Goal: Information Seeking & Learning: Check status

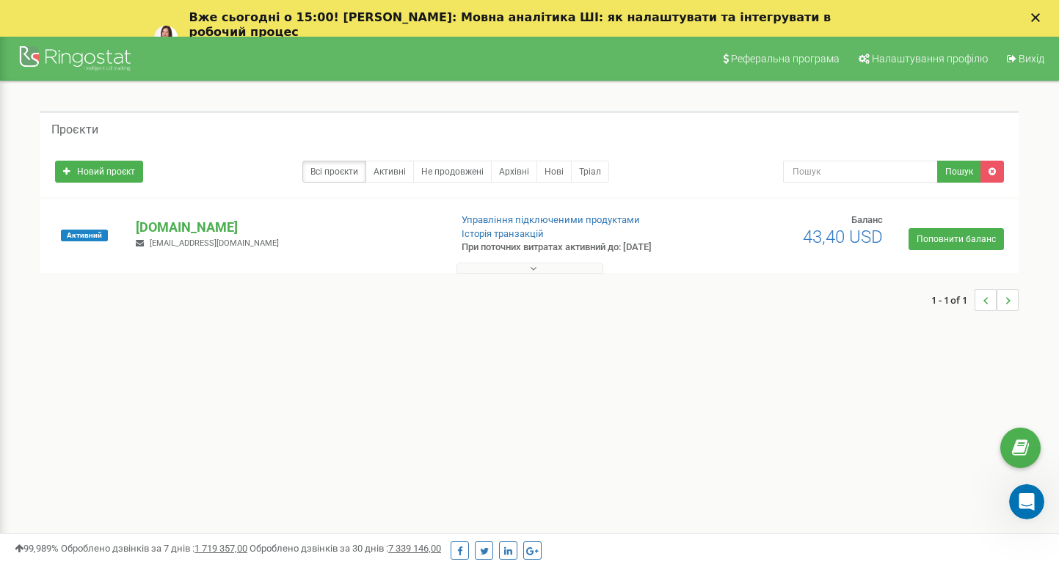
click at [1020, 62] on span "Вихід" at bounding box center [1031, 59] width 26 height 12
click at [165, 229] on p "[DOMAIN_NAME]" at bounding box center [286, 227] width 301 height 19
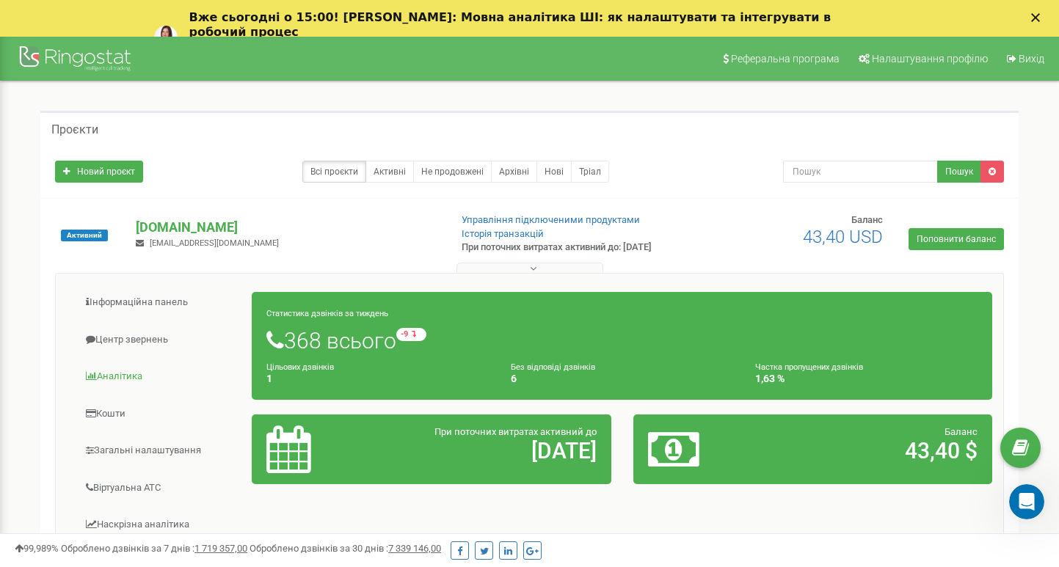
click at [133, 387] on link "Аналiтика" at bounding box center [160, 377] width 186 height 36
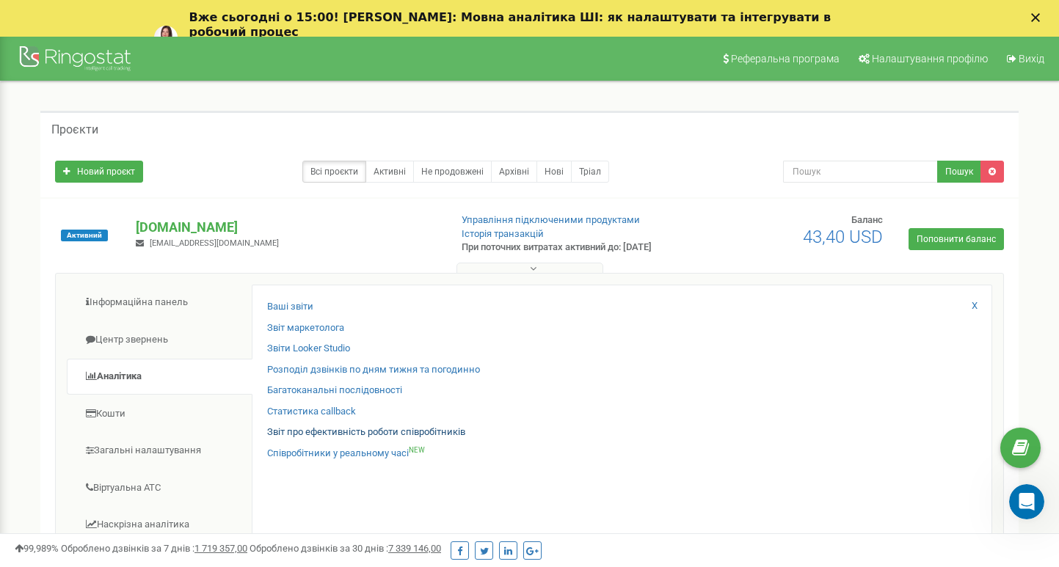
click at [344, 428] on link "Звіт про ефективність роботи співробітників" at bounding box center [366, 432] width 198 height 14
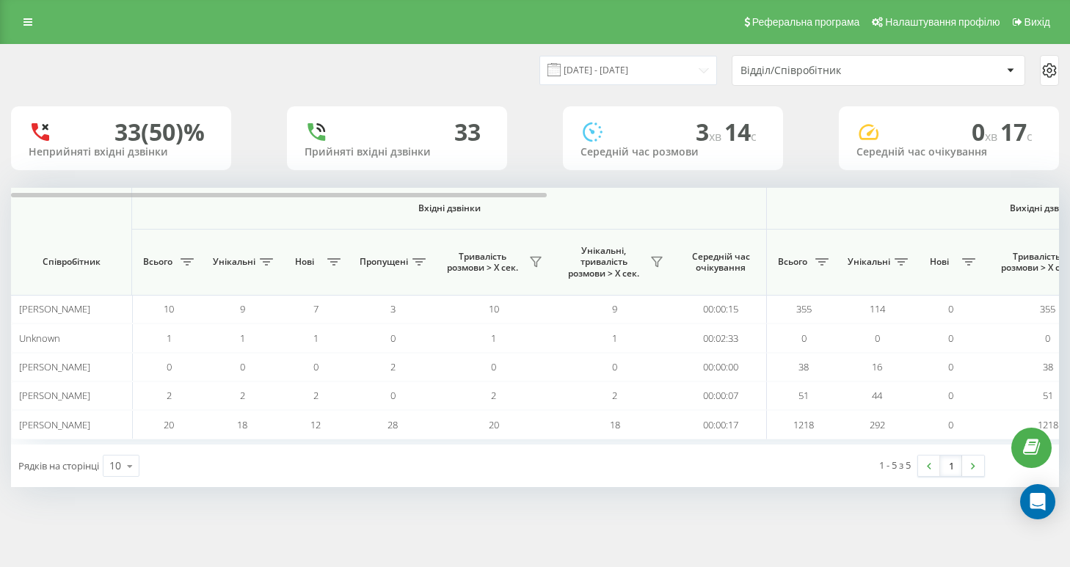
click at [777, 77] on div "Відділ/Співробітник" at bounding box center [827, 71] width 175 height 12
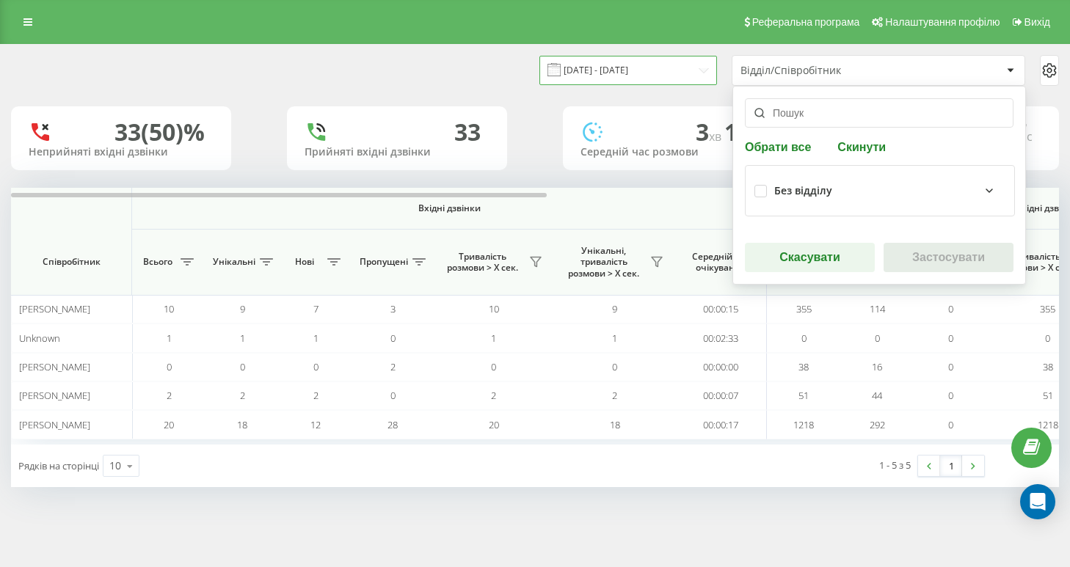
click at [659, 80] on input "[DATE] - [DATE]" at bounding box center [628, 70] width 178 height 29
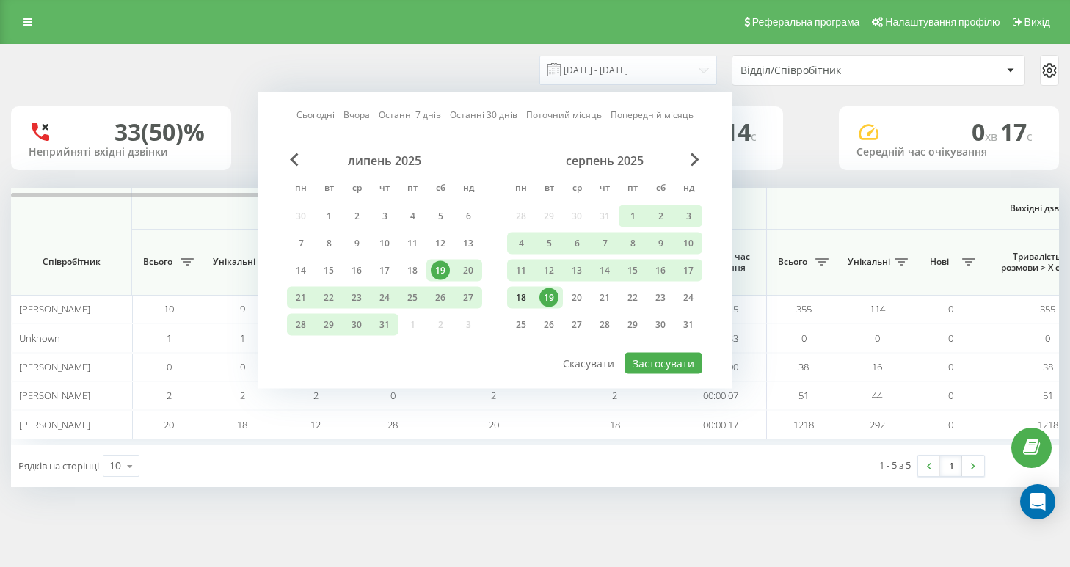
click at [522, 307] on div "18" at bounding box center [520, 297] width 19 height 19
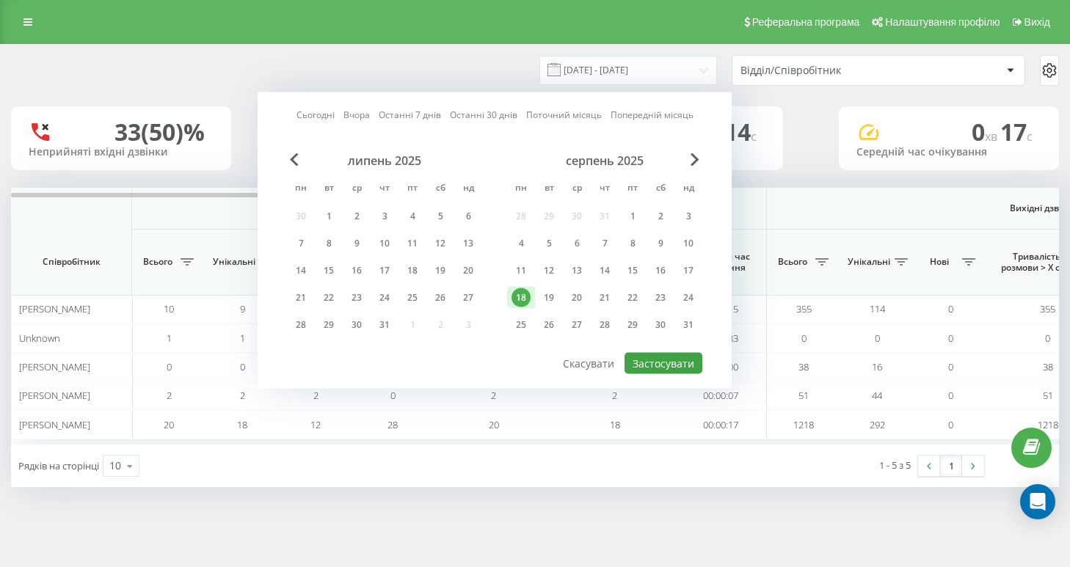
click at [677, 374] on button "Застосувати" at bounding box center [663, 363] width 78 height 21
type input "[DATE] - [DATE]"
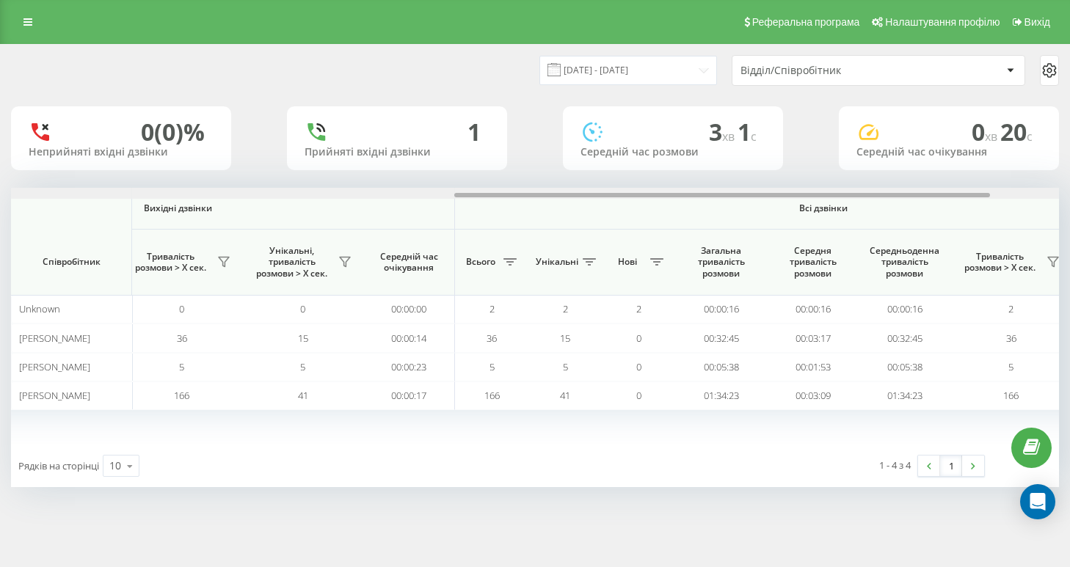
scroll to position [0, 884]
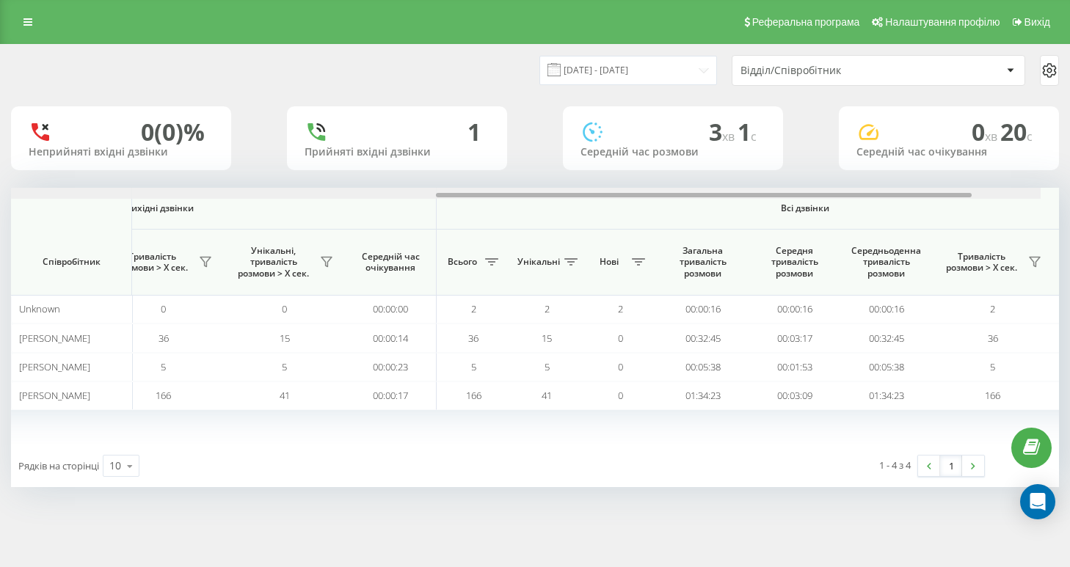
drag, startPoint x: 477, startPoint y: 194, endPoint x: 930, endPoint y: 208, distance: 453.6
click at [930, 208] on div "Вхідні дзвінки Вихідні дзвінки Всі дзвінки Співробітник Всього Унікальні Нові П…" at bounding box center [535, 316] width 1048 height 257
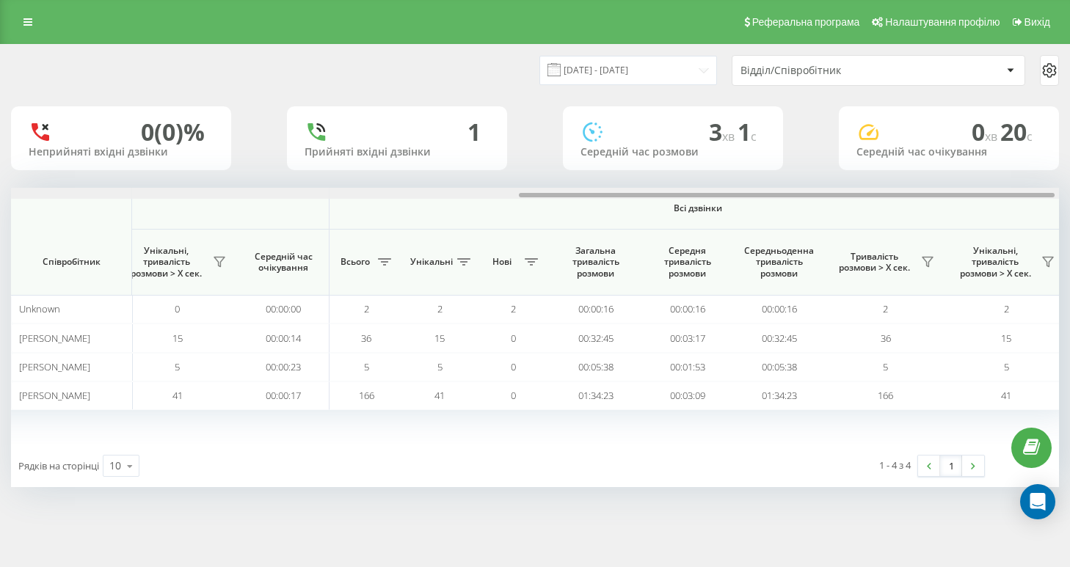
scroll to position [0, 997]
drag, startPoint x: 847, startPoint y: 195, endPoint x: 904, endPoint y: 197, distance: 58.0
click at [904, 197] on div "Вхідні дзвінки Вихідні дзвінки Всі дзвінки Співробітник Всього Унікальні Нові П…" at bounding box center [535, 316] width 1048 height 257
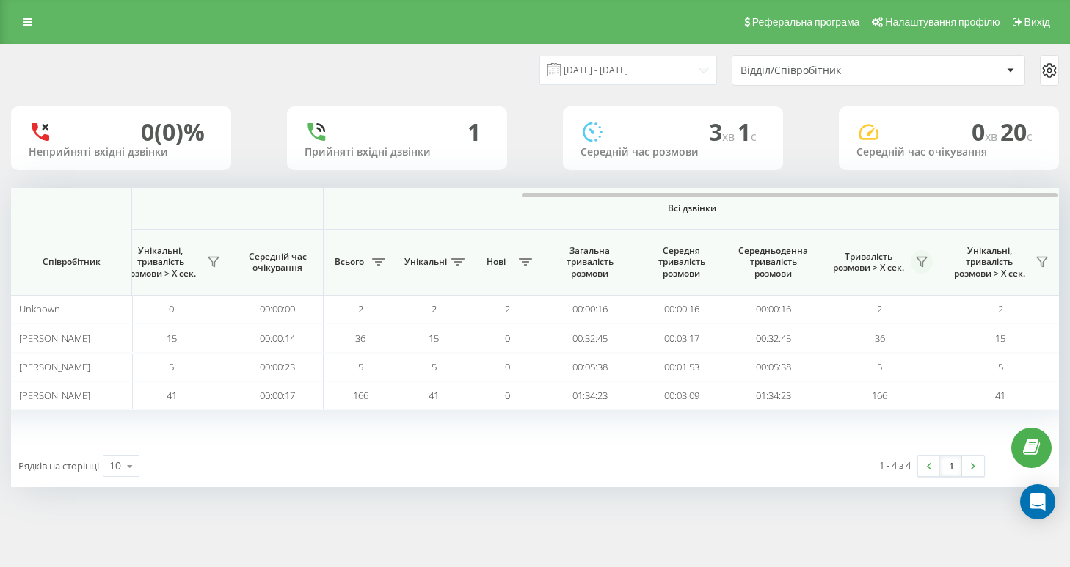
click at [912, 262] on button at bounding box center [921, 261] width 22 height 23
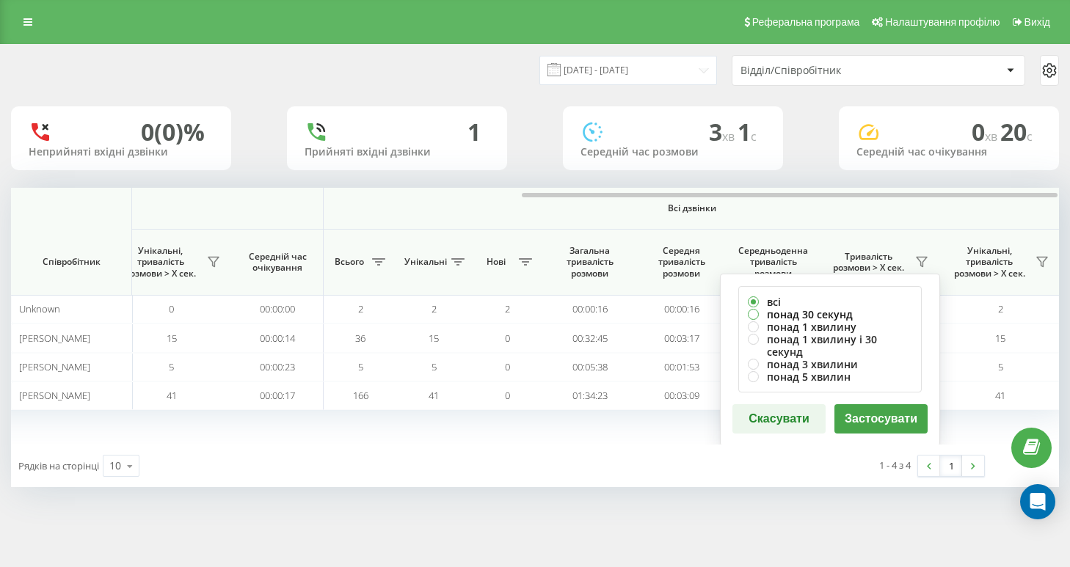
click at [834, 316] on label "понад 30 секунд" at bounding box center [830, 314] width 164 height 12
radio input "true"
click at [868, 421] on div "всі понад 30 секунд понад 1 хвилину понад 1 хвилину і 30 секунд понад 3 хвилини…" at bounding box center [830, 360] width 220 height 172
click at [871, 413] on button "Застосувати" at bounding box center [880, 418] width 93 height 29
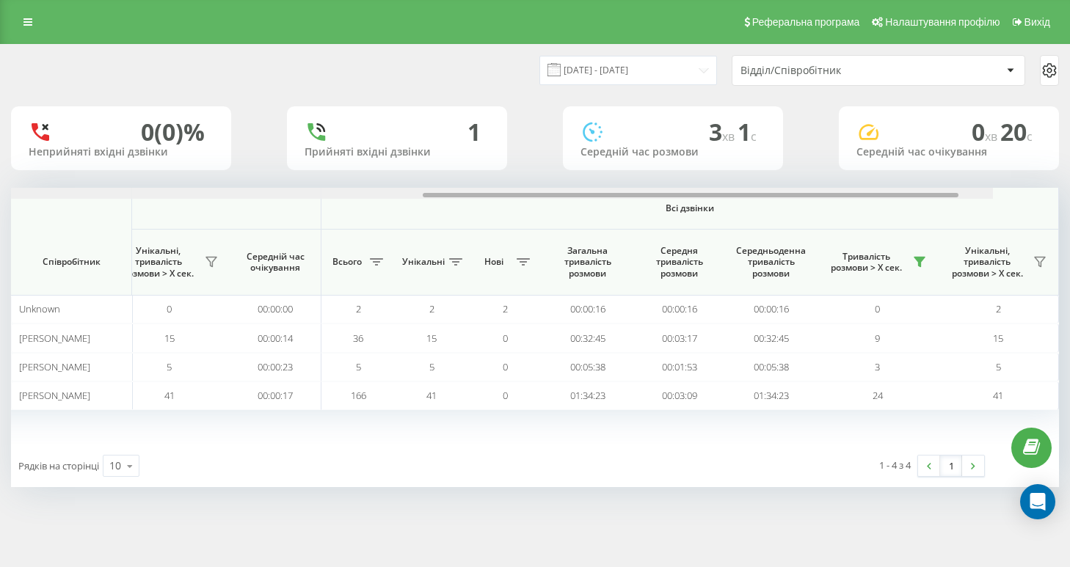
scroll to position [0, 999]
drag, startPoint x: 519, startPoint y: 193, endPoint x: 1070, endPoint y: 216, distance: 550.6
click at [1069, 216] on html "stopfail.com Проекти stopfail.com Дашборд Центр звернень Аналiтика Ваші звіти З…" at bounding box center [535, 283] width 1070 height 567
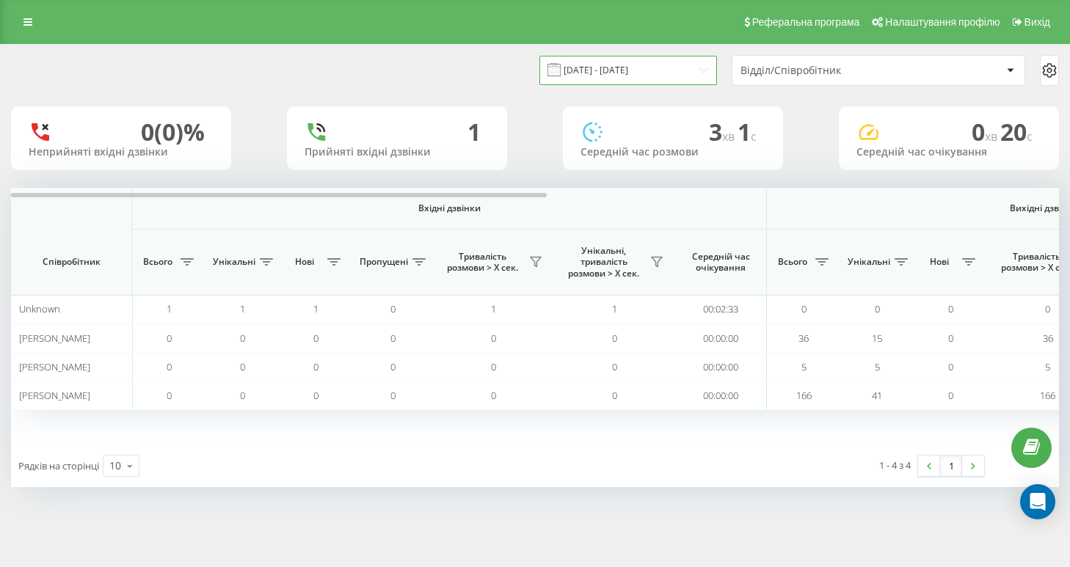
click at [648, 84] on input "[DATE] - [DATE]" at bounding box center [628, 70] width 178 height 29
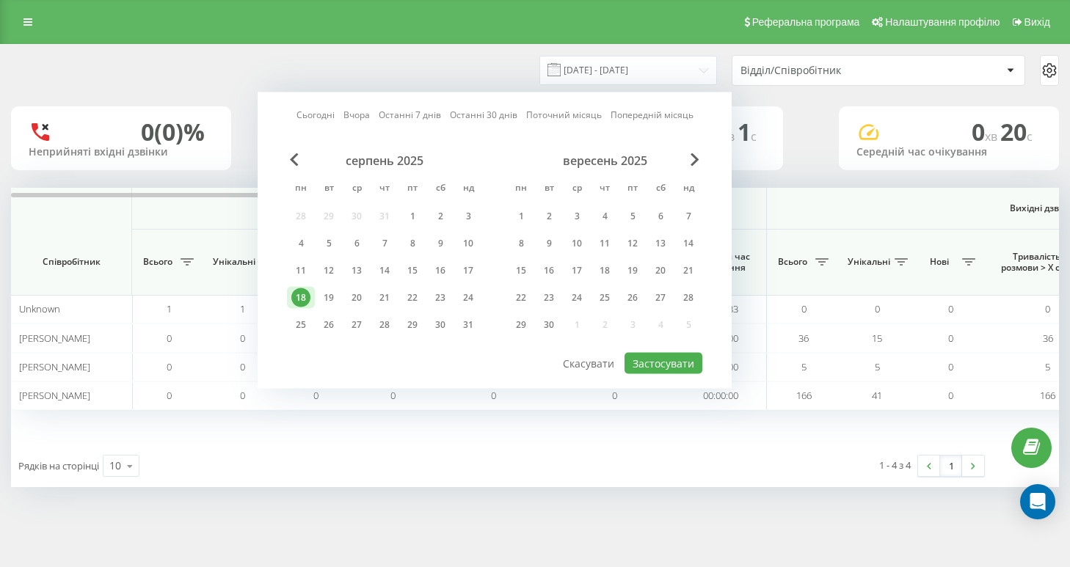
click at [305, 307] on div "18" at bounding box center [300, 297] width 19 height 19
click at [651, 374] on button "Застосувати" at bounding box center [663, 363] width 78 height 21
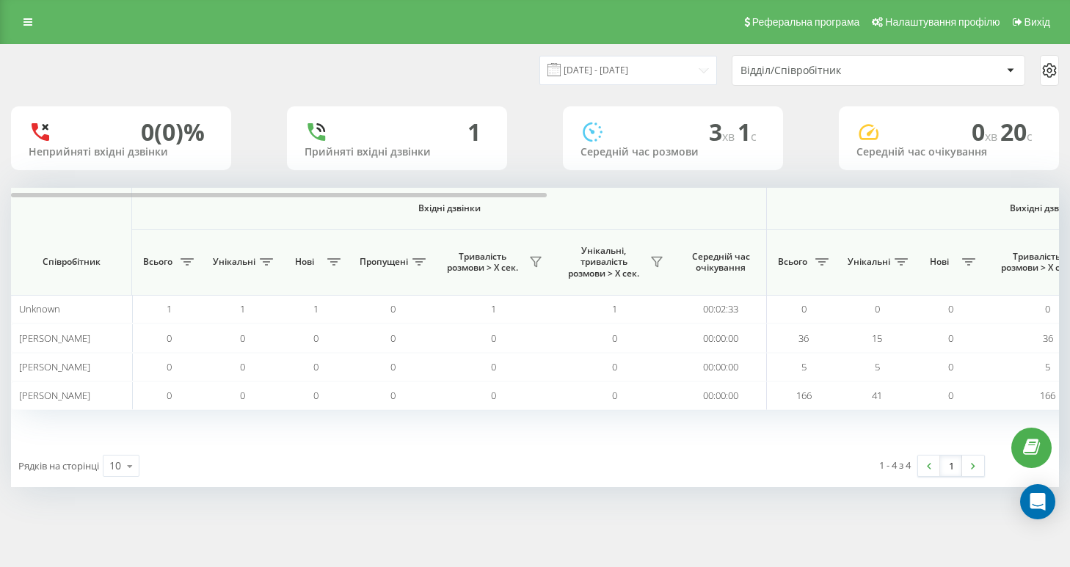
scroll to position [0, 999]
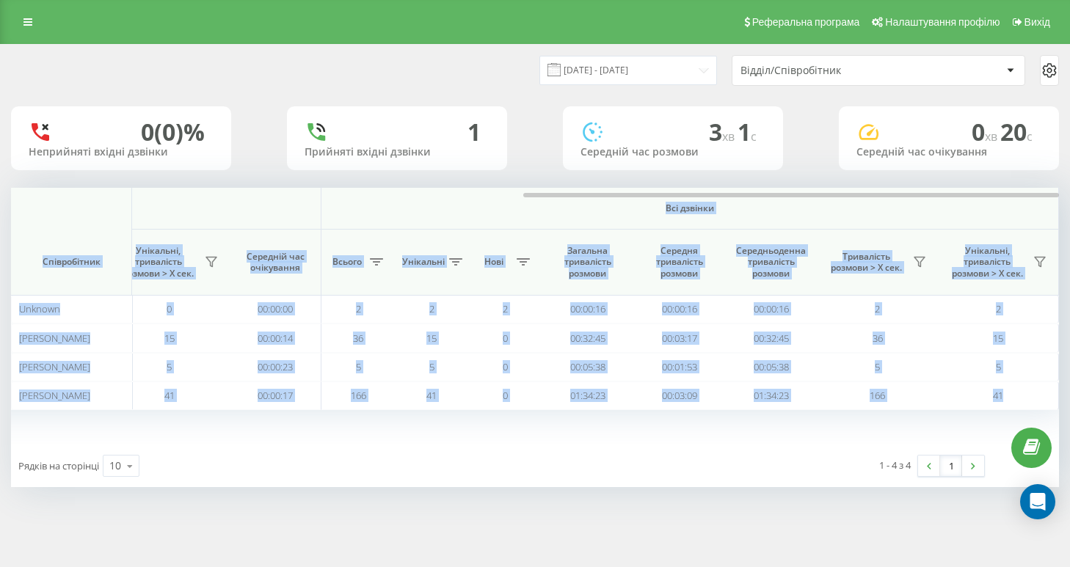
drag, startPoint x: 370, startPoint y: 191, endPoint x: 455, endPoint y: 205, distance: 85.6
click at [455, 205] on div "Вхідні дзвінки Вихідні дзвінки Всі дзвінки Співробітник Всього Унікальні Нові П…" at bounding box center [535, 316] width 1048 height 257
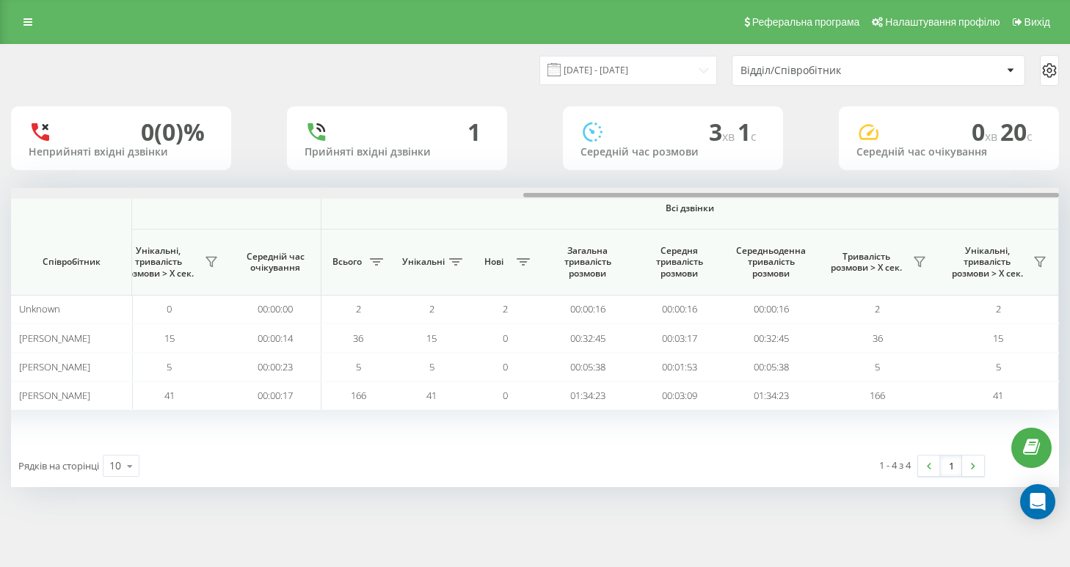
drag, startPoint x: 573, startPoint y: 191, endPoint x: 292, endPoint y: 196, distance: 281.0
click at [292, 196] on div at bounding box center [535, 193] width 1048 height 11
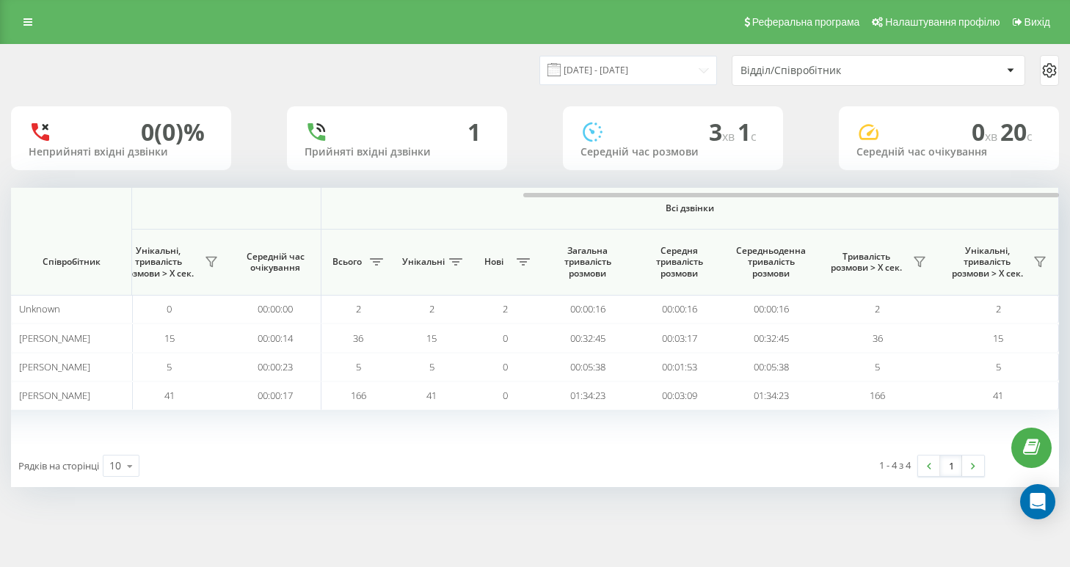
click at [594, 199] on th "Всі дзвінки" at bounding box center [689, 209] width 737 height 42
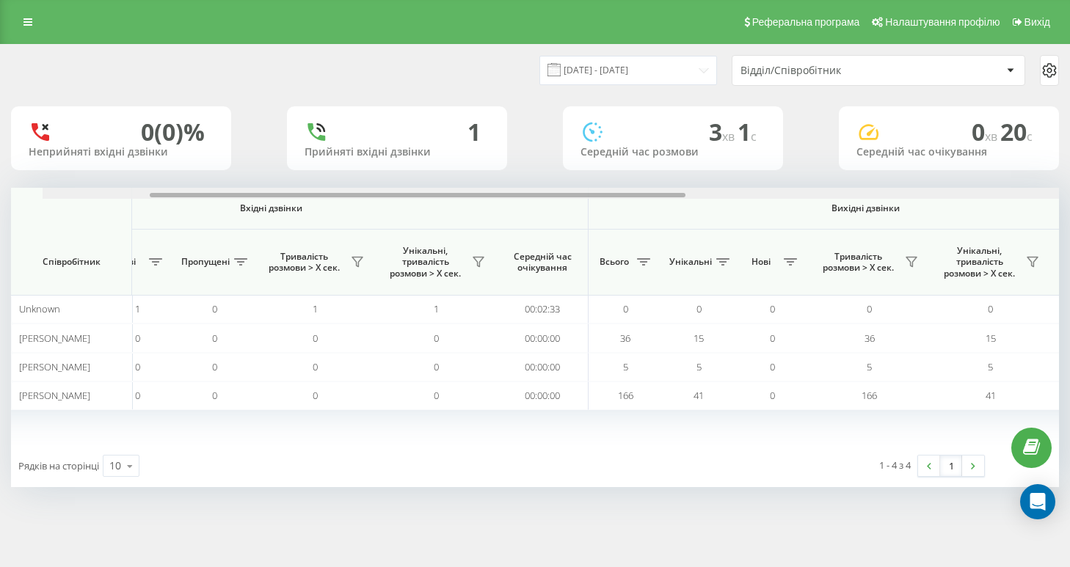
scroll to position [0, 160]
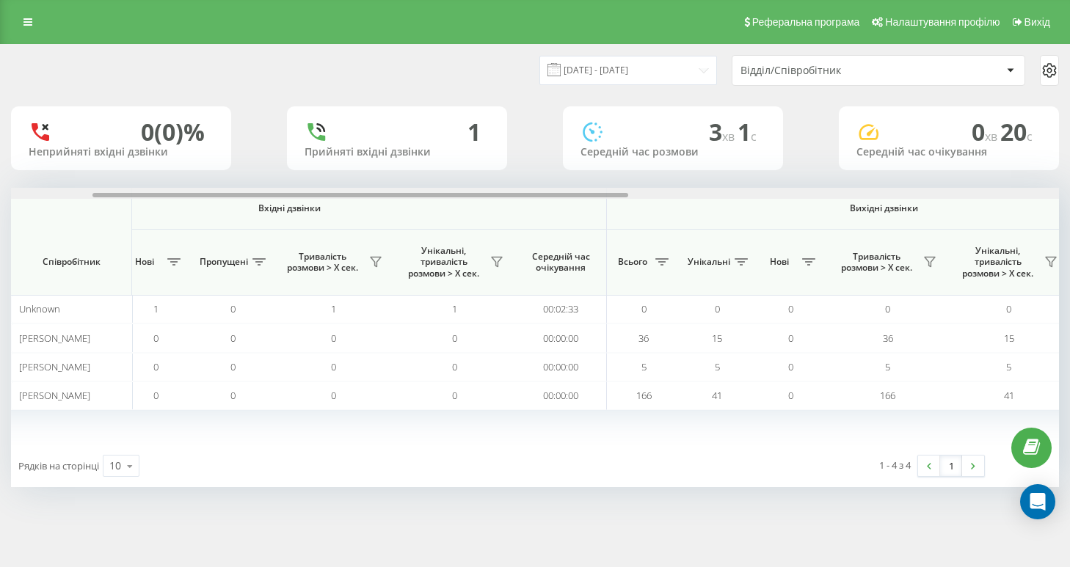
drag, startPoint x: 606, startPoint y: 195, endPoint x: 176, endPoint y: 198, distance: 429.9
click at [176, 198] on div "Вхідні дзвінки Вихідні дзвінки Всі дзвінки Співробітник Всього Унікальні Нові П…" at bounding box center [535, 316] width 1048 height 257
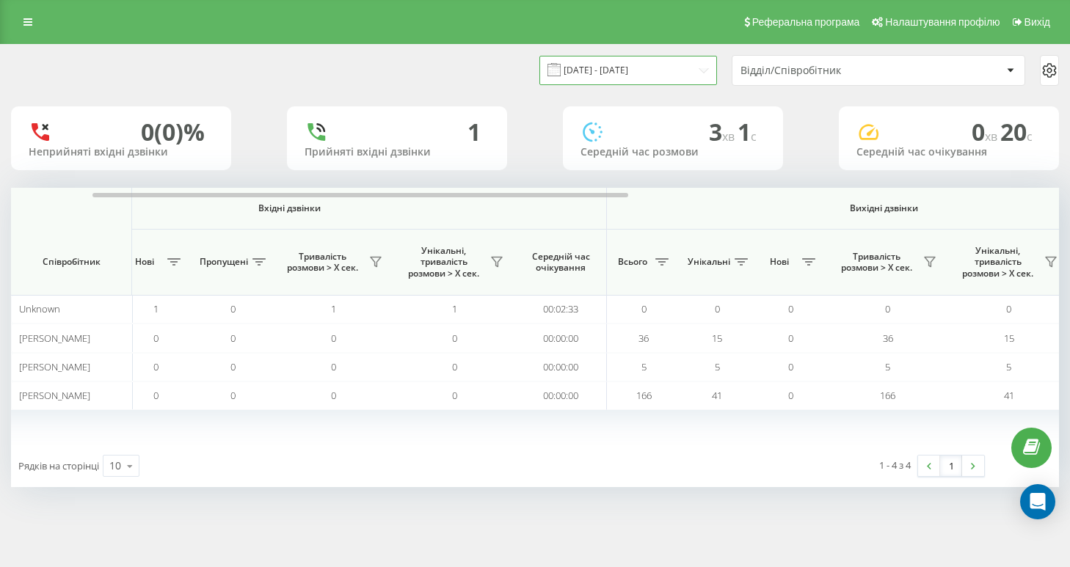
click at [627, 78] on input "[DATE] - [DATE]" at bounding box center [628, 70] width 178 height 29
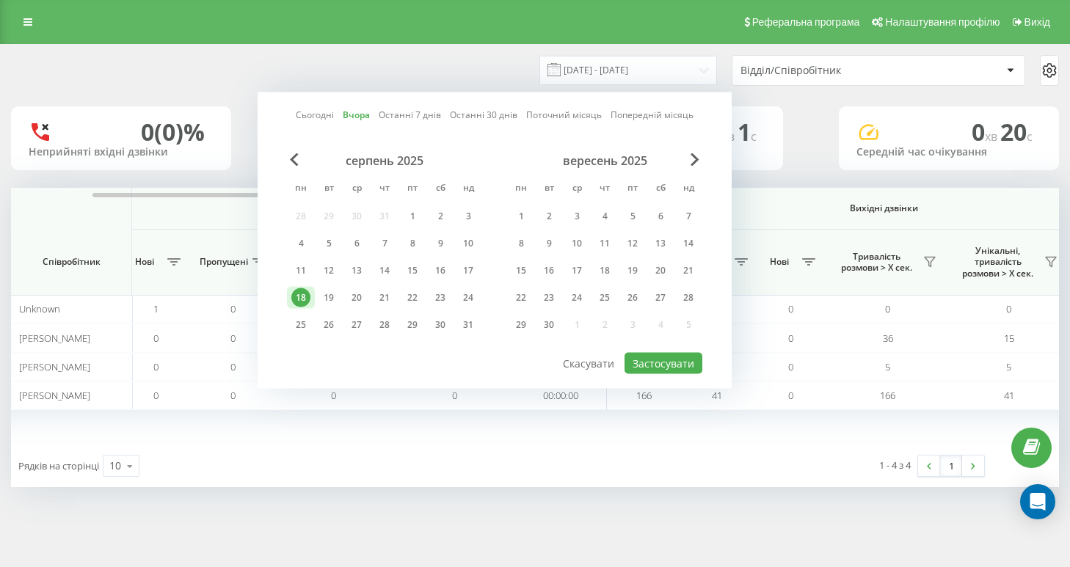
click at [299, 299] on div "18" at bounding box center [300, 297] width 19 height 19
click at [663, 365] on button "Застосувати" at bounding box center [663, 363] width 78 height 21
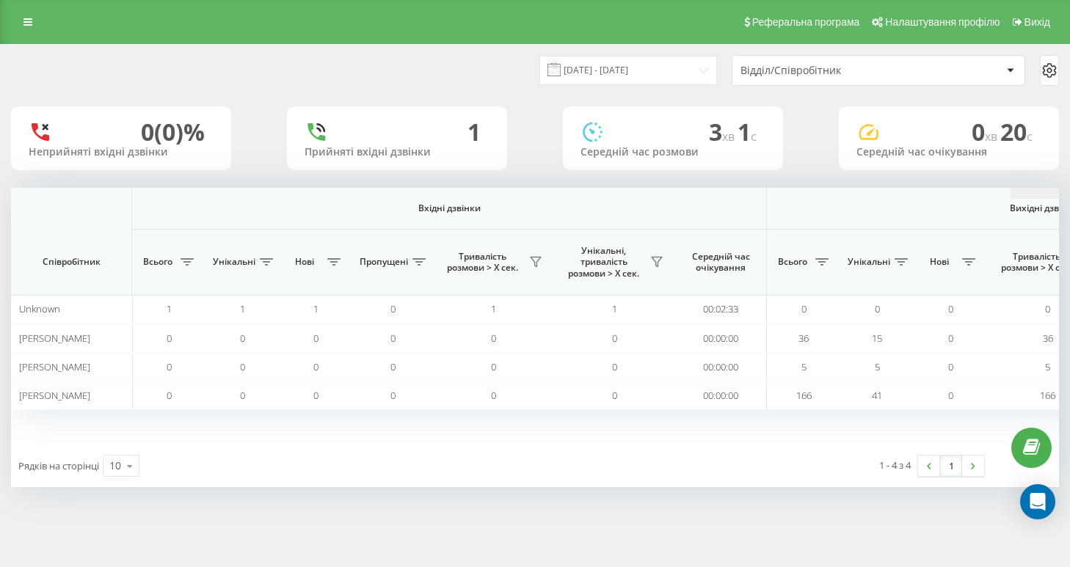
scroll to position [0, 999]
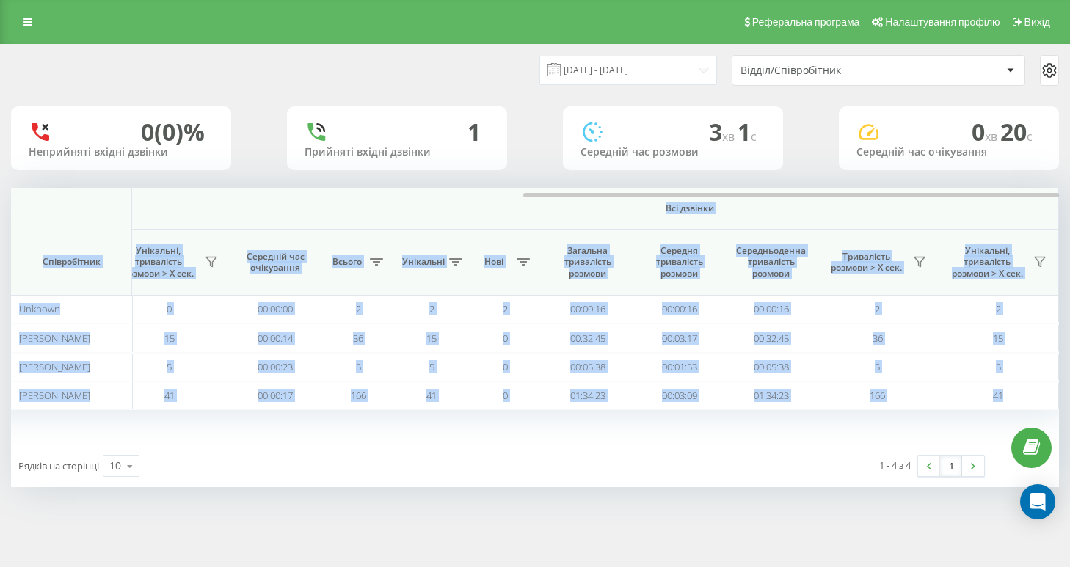
drag, startPoint x: 362, startPoint y: 196, endPoint x: 414, endPoint y: 200, distance: 52.3
click at [414, 200] on div "Вхідні дзвінки Вихідні дзвінки Всі дзвінки Співробітник Всього Унікальні Нові П…" at bounding box center [535, 316] width 1048 height 257
click at [607, 434] on div "Вхідні дзвінки Вихідні дзвінки Всі дзвінки Співробітник Всього Унікальні Нові П…" at bounding box center [535, 316] width 1048 height 257
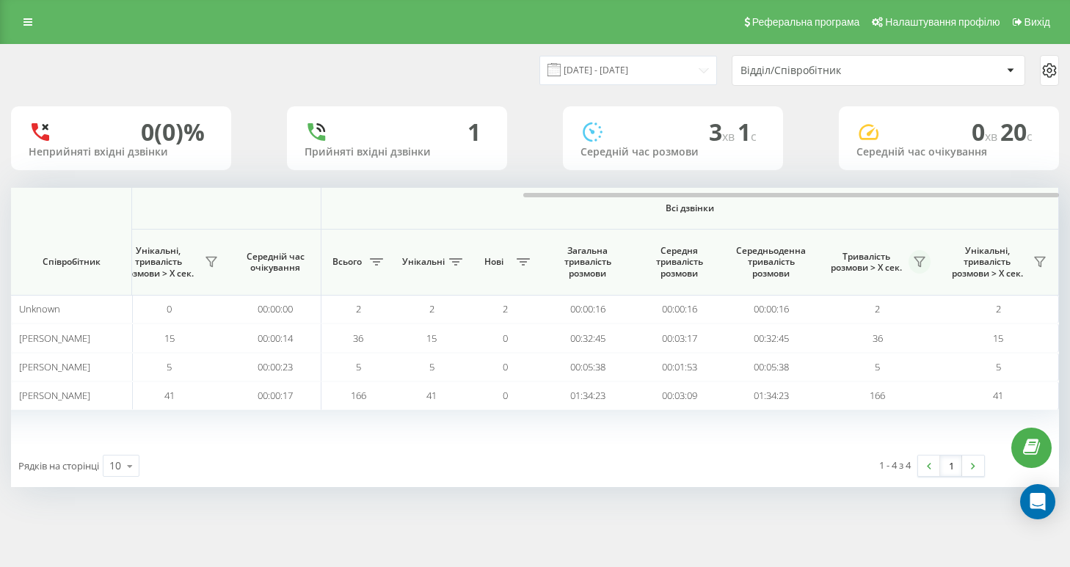
click at [924, 257] on icon at bounding box center [919, 262] width 12 height 12
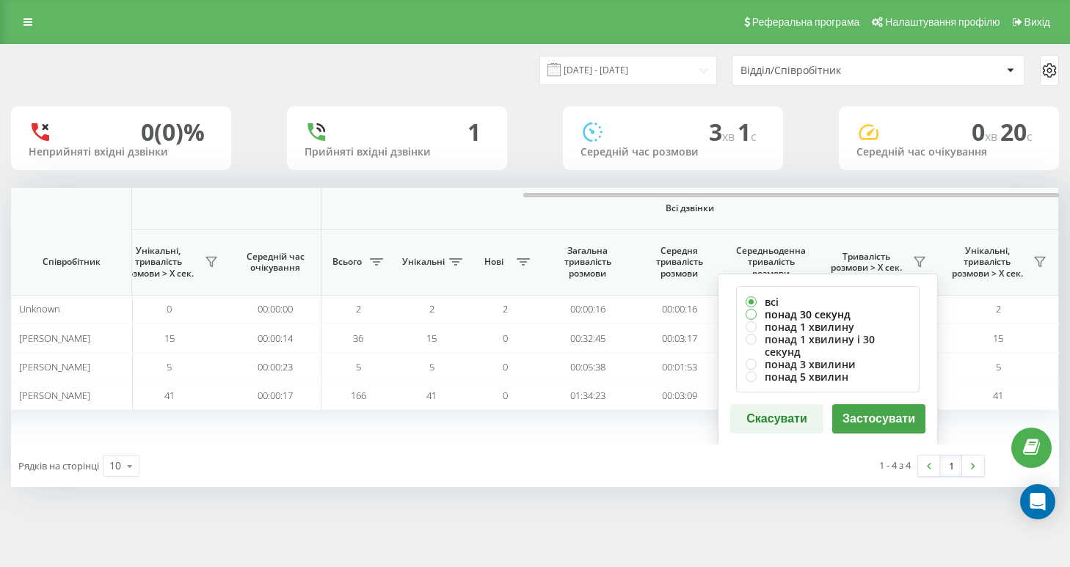
click at [805, 313] on label "понад 30 секунд" at bounding box center [827, 314] width 164 height 12
radio input "true"
click at [888, 413] on button "Застосувати" at bounding box center [878, 418] width 93 height 29
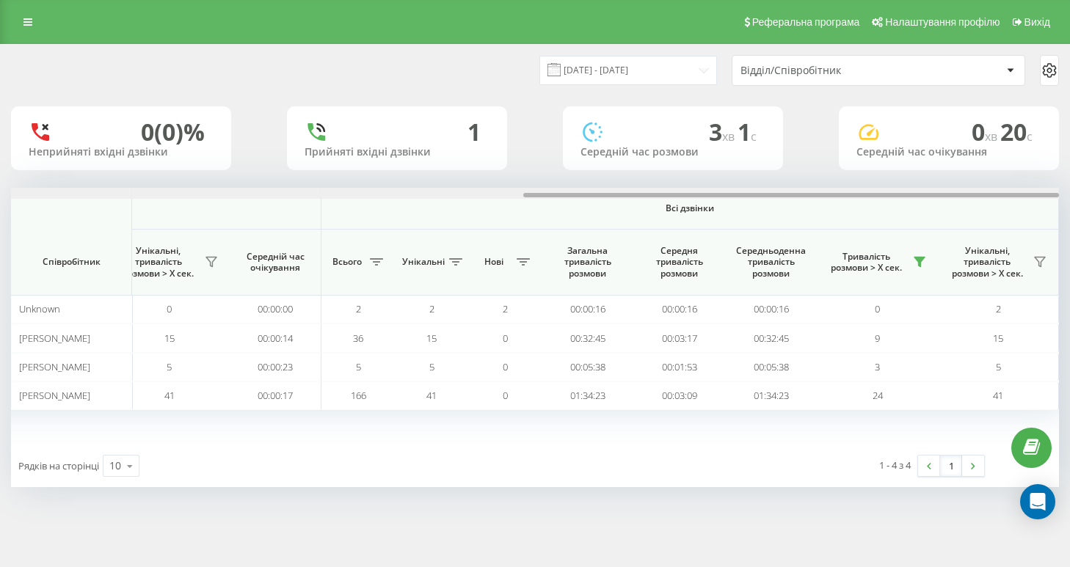
drag, startPoint x: 464, startPoint y: 191, endPoint x: 1057, endPoint y: 216, distance: 594.0
click at [1057, 216] on div "Вхідні дзвінки Вихідні дзвінки Всі дзвінки Співробітник Всього Унікальні Нові П…" at bounding box center [535, 316] width 1048 height 257
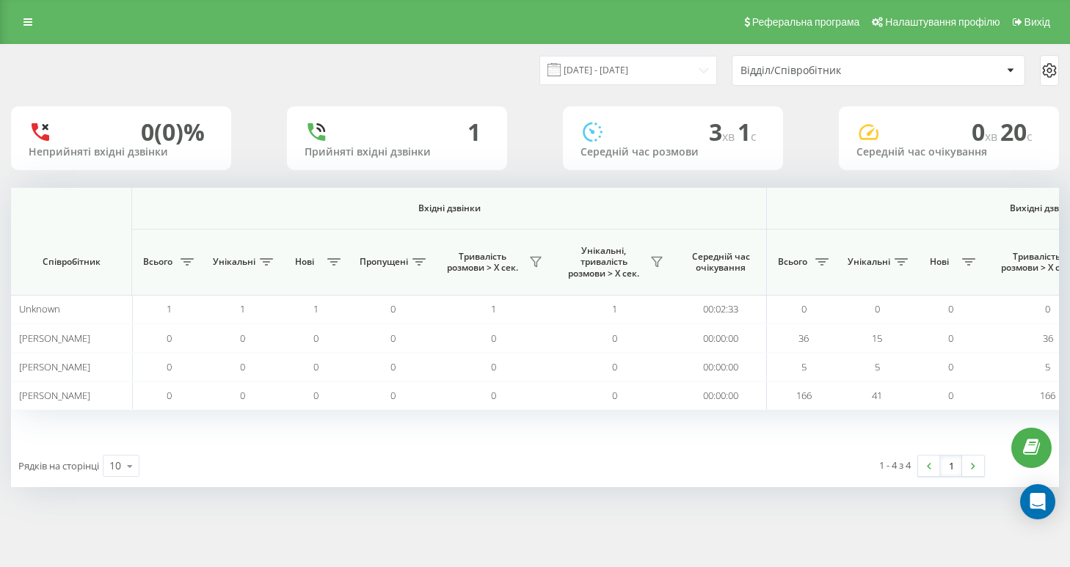
scroll to position [0, 999]
